Goal: Complete application form

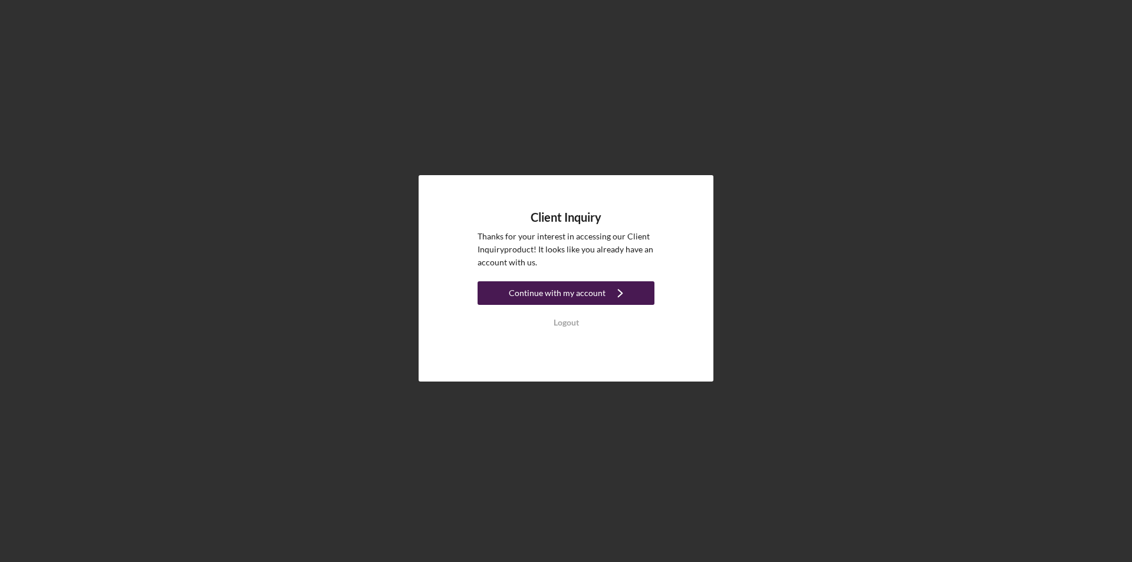
click at [556, 297] on div "Continue with my account" at bounding box center [557, 293] width 97 height 24
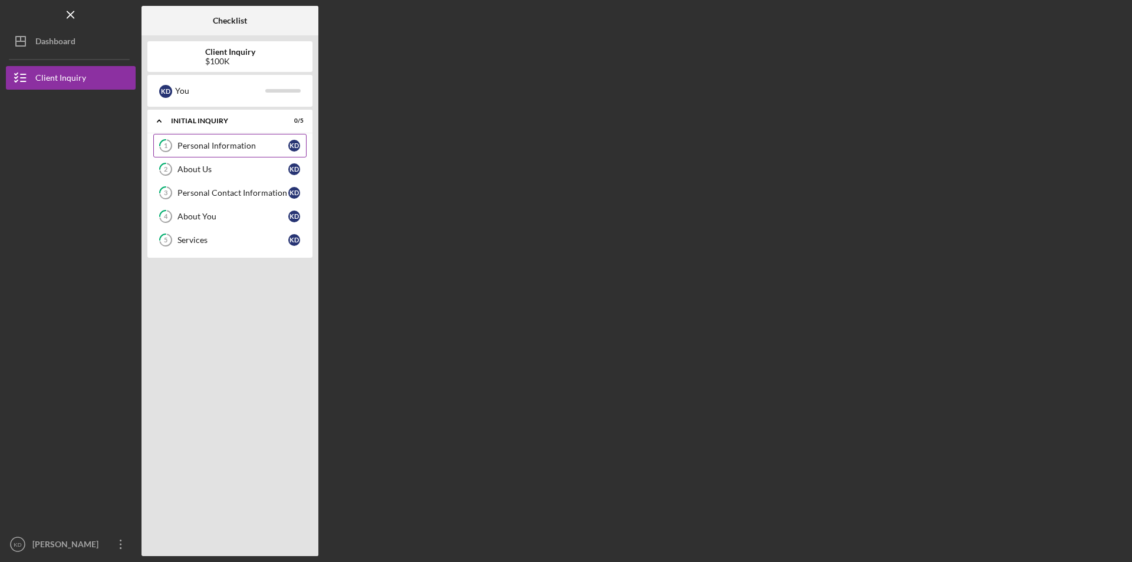
click at [219, 150] on div "Personal Information" at bounding box center [233, 145] width 111 height 9
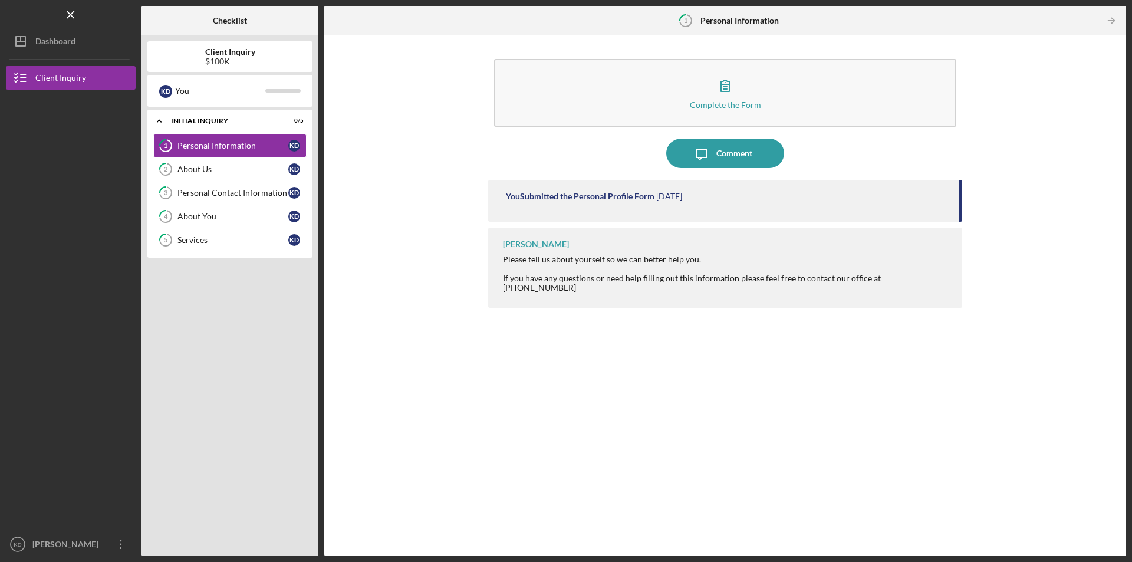
click at [830, 515] on div "You Submitted the Personal Profile Form [DATE] [PERSON_NAME] Please tell us abo…" at bounding box center [725, 359] width 474 height 359
